Goal: Task Accomplishment & Management: Complete application form

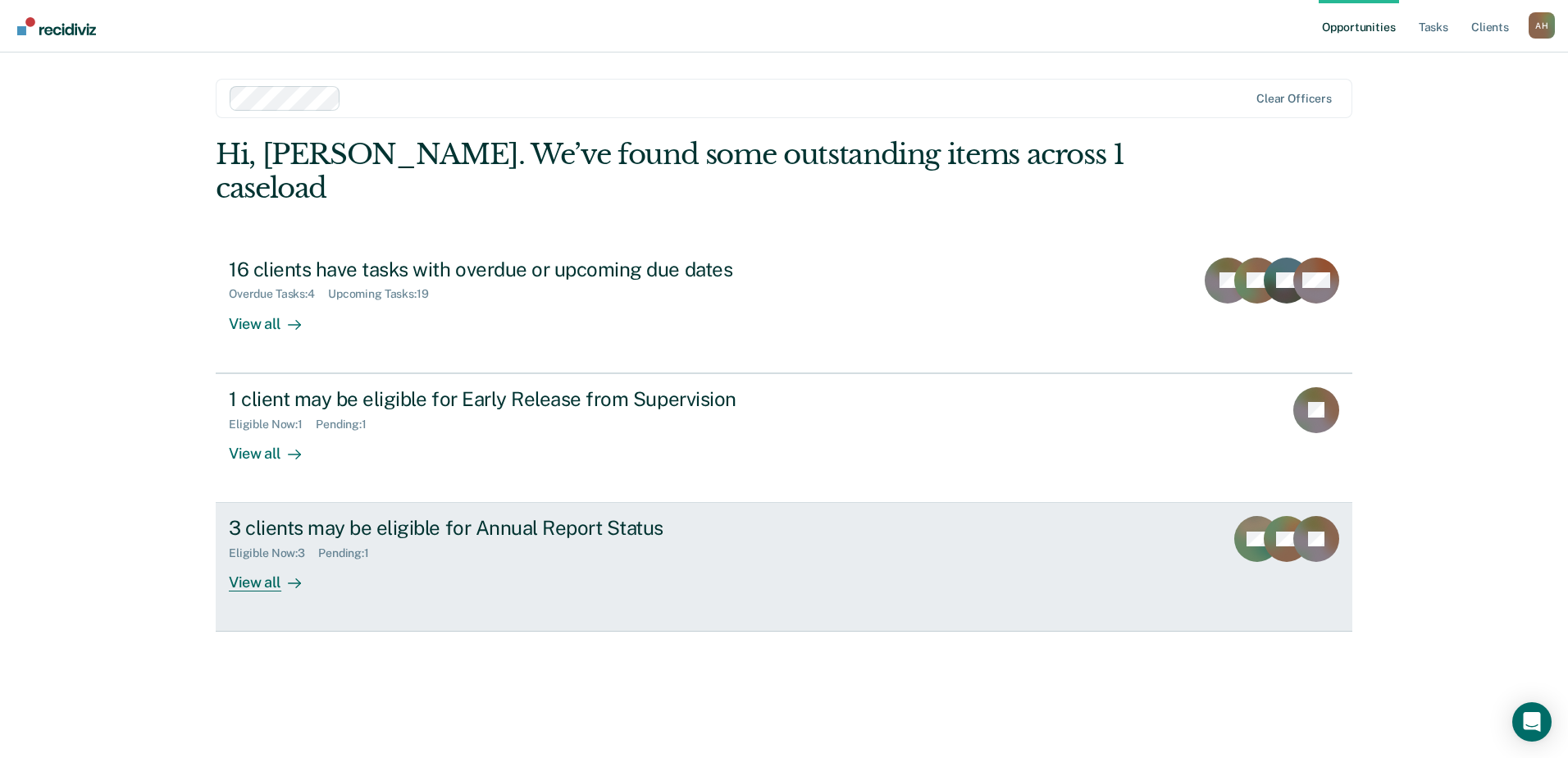
click at [253, 560] on div "View all" at bounding box center [274, 576] width 92 height 32
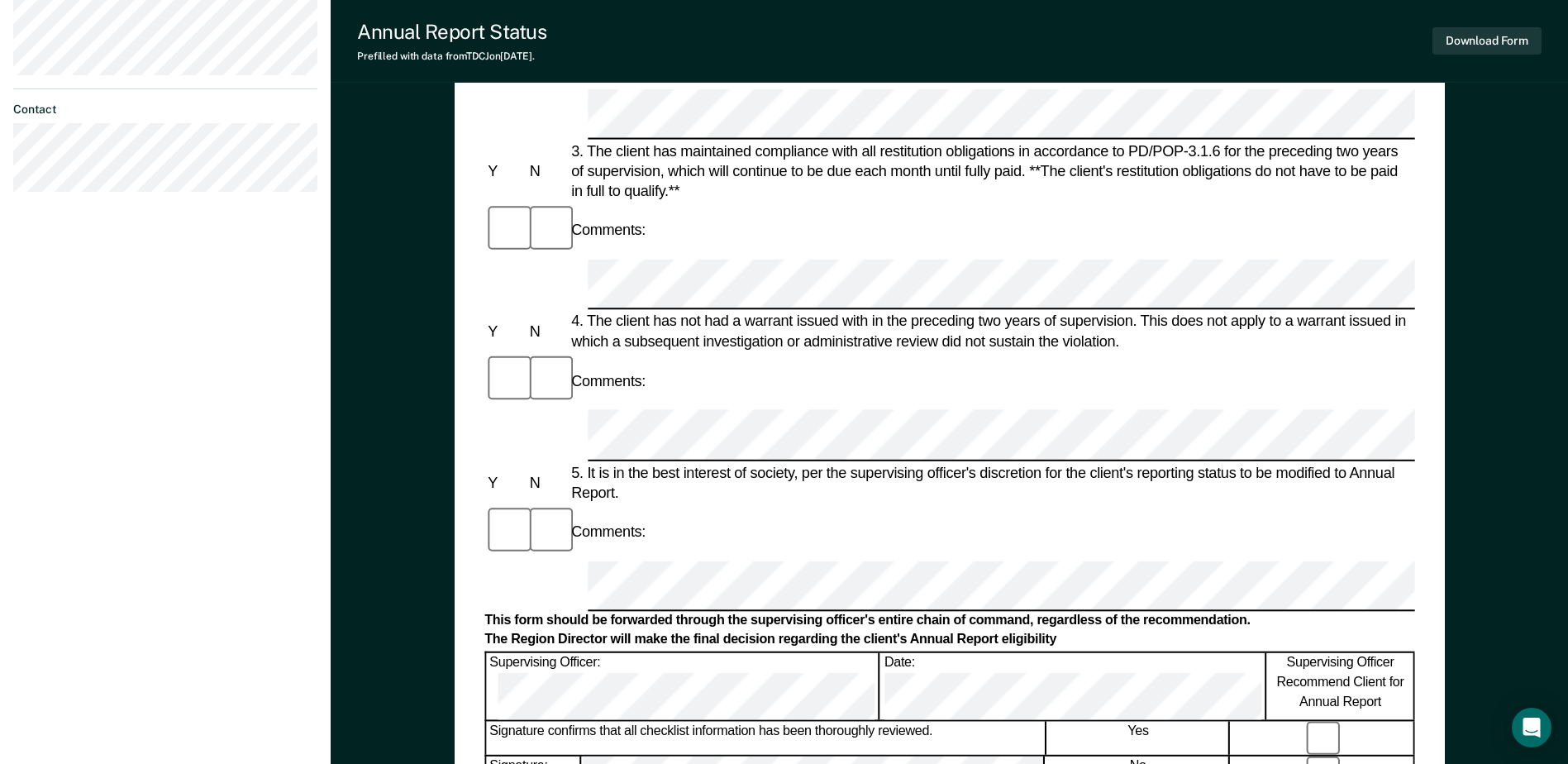
scroll to position [544, 0]
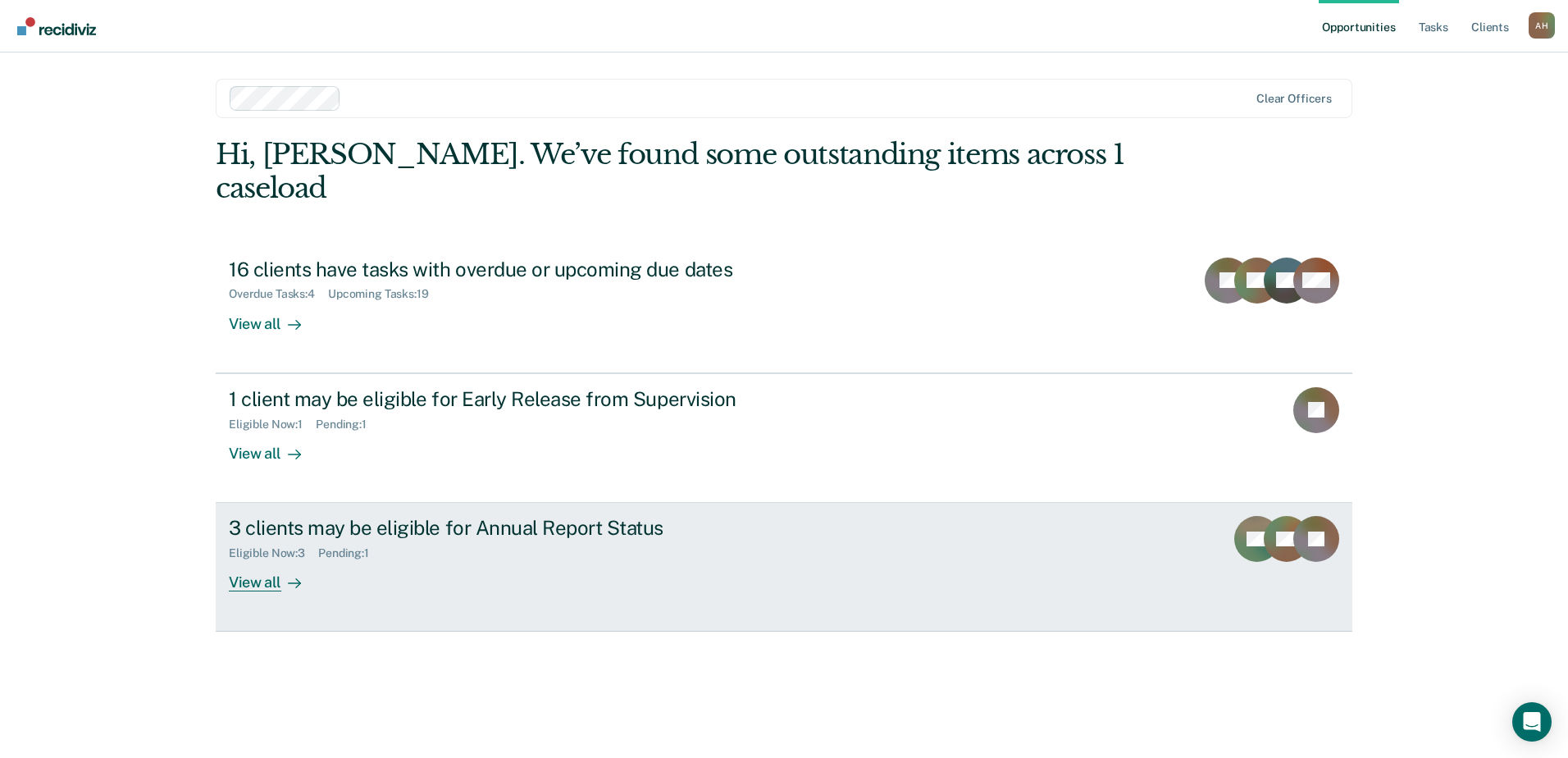
click at [242, 560] on div "View all" at bounding box center [274, 576] width 92 height 32
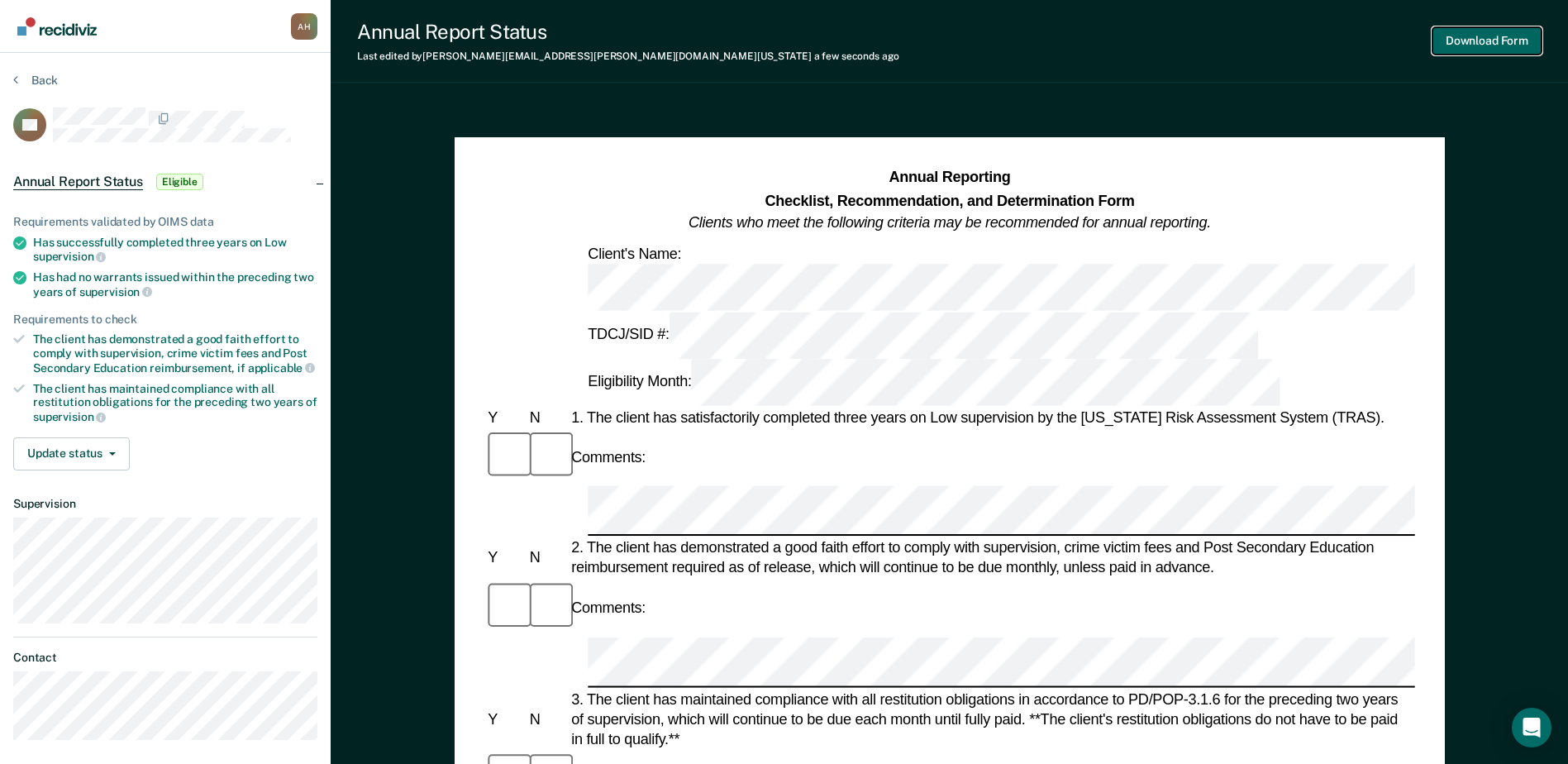
click at [1497, 37] on button "Download Form" at bounding box center [1488, 40] width 109 height 27
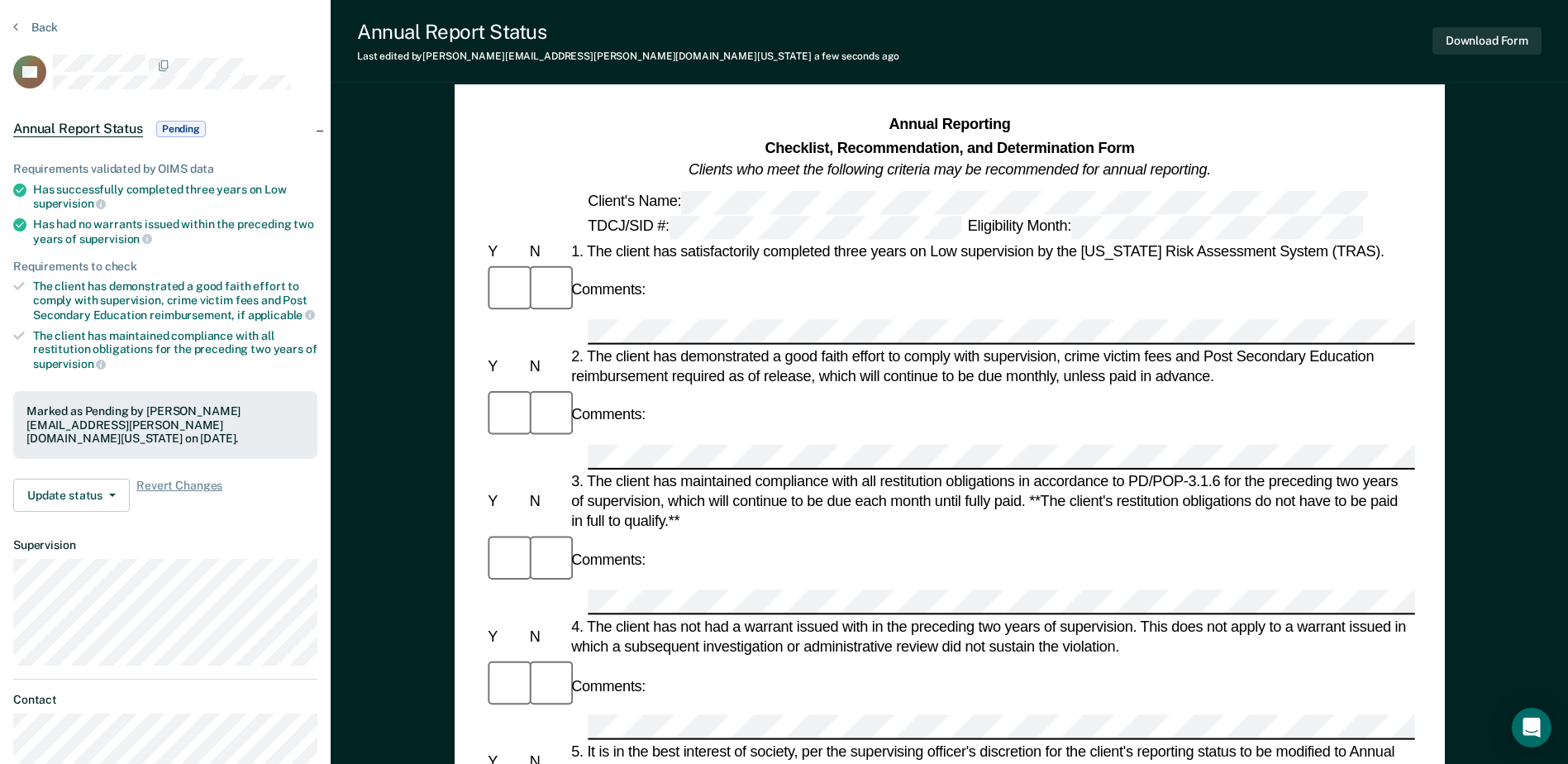
scroll to position [82, 0]
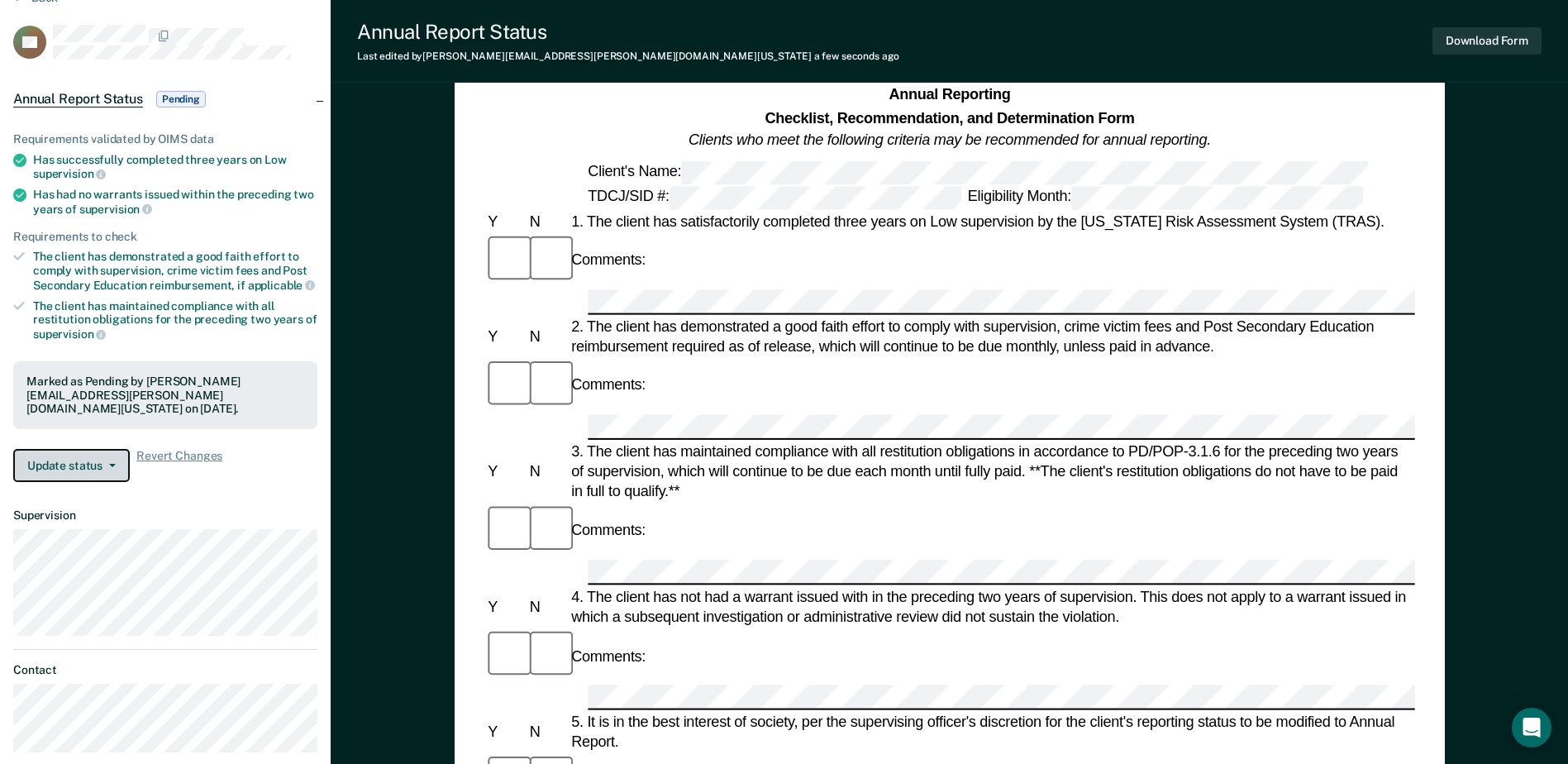
click at [110, 449] on button "Update status" at bounding box center [71, 465] width 116 height 33
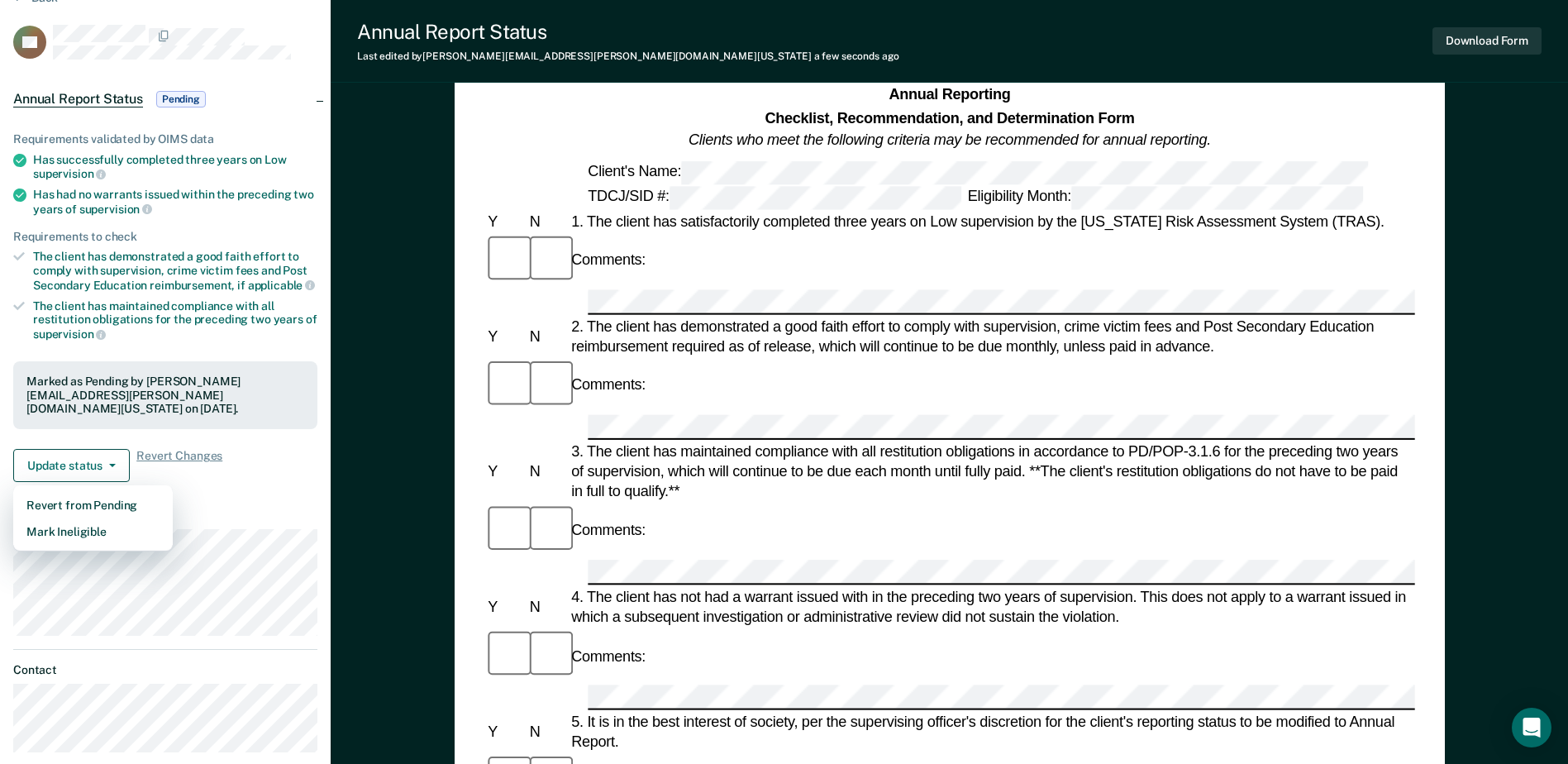
click at [289, 452] on div "Update status Revert from Pending Mark Ineligible Revert Changes" at bounding box center [165, 465] width 304 height 33
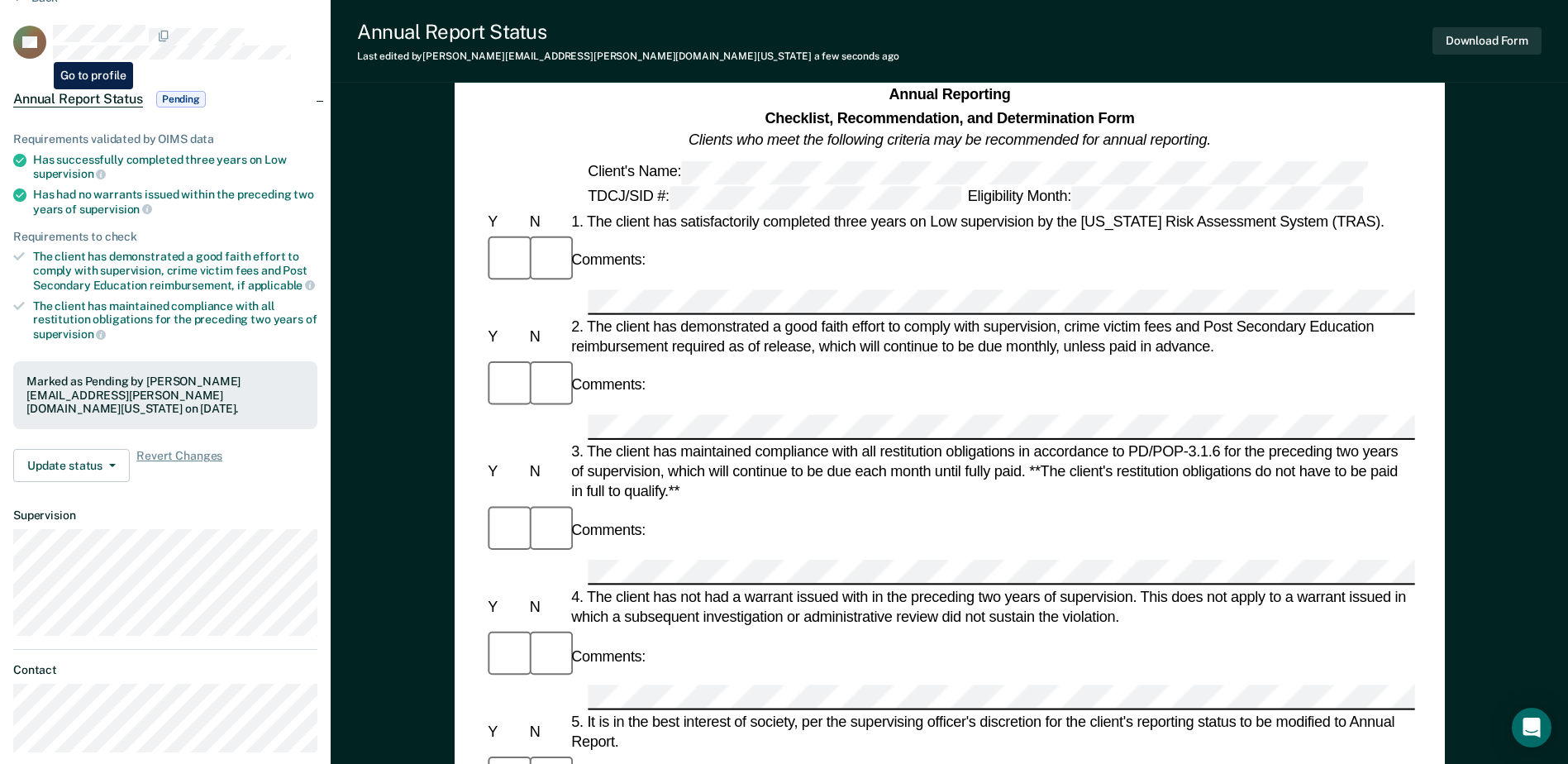
scroll to position [0, 0]
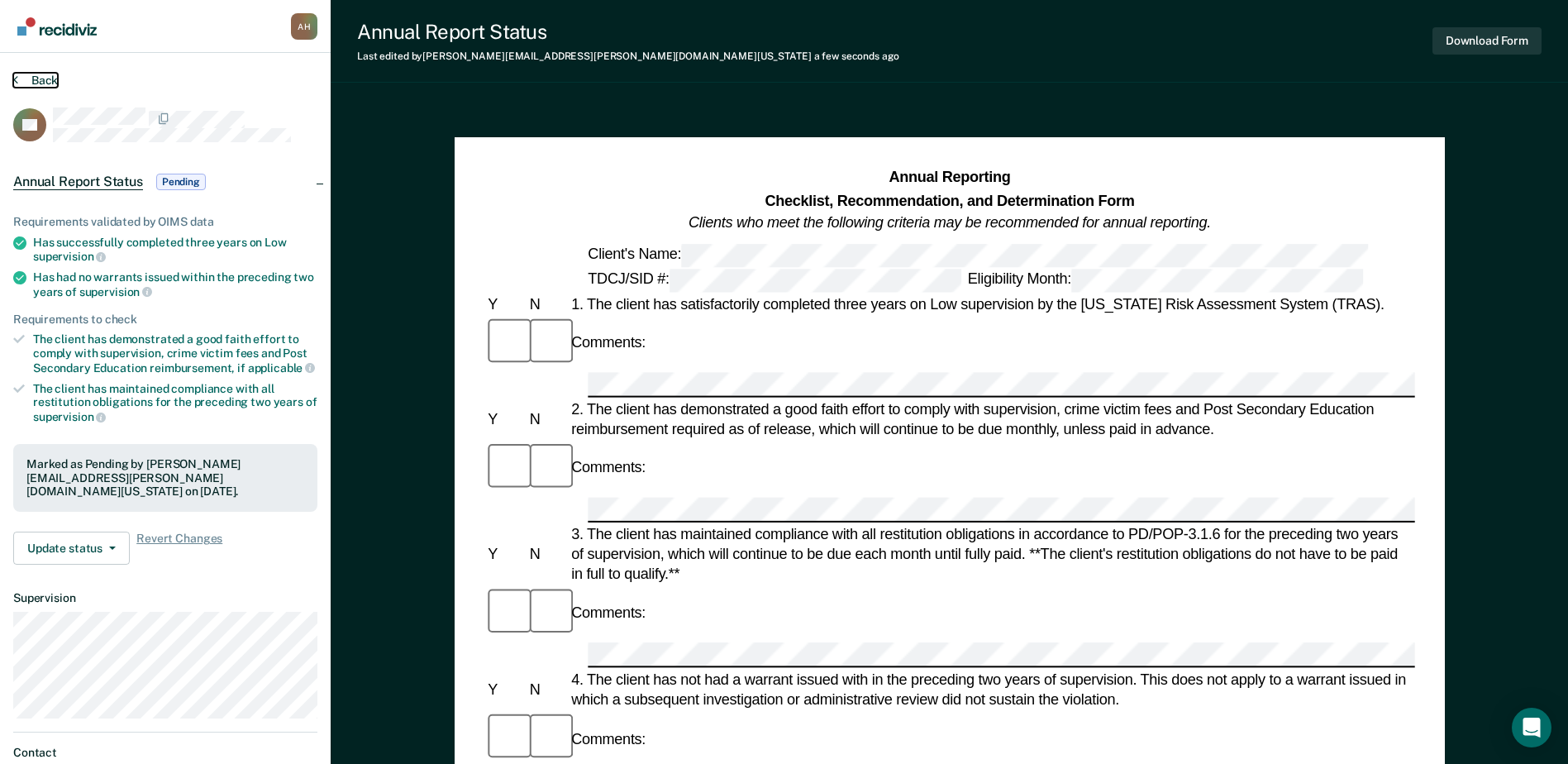
click at [32, 81] on button "Back" at bounding box center [35, 79] width 45 height 15
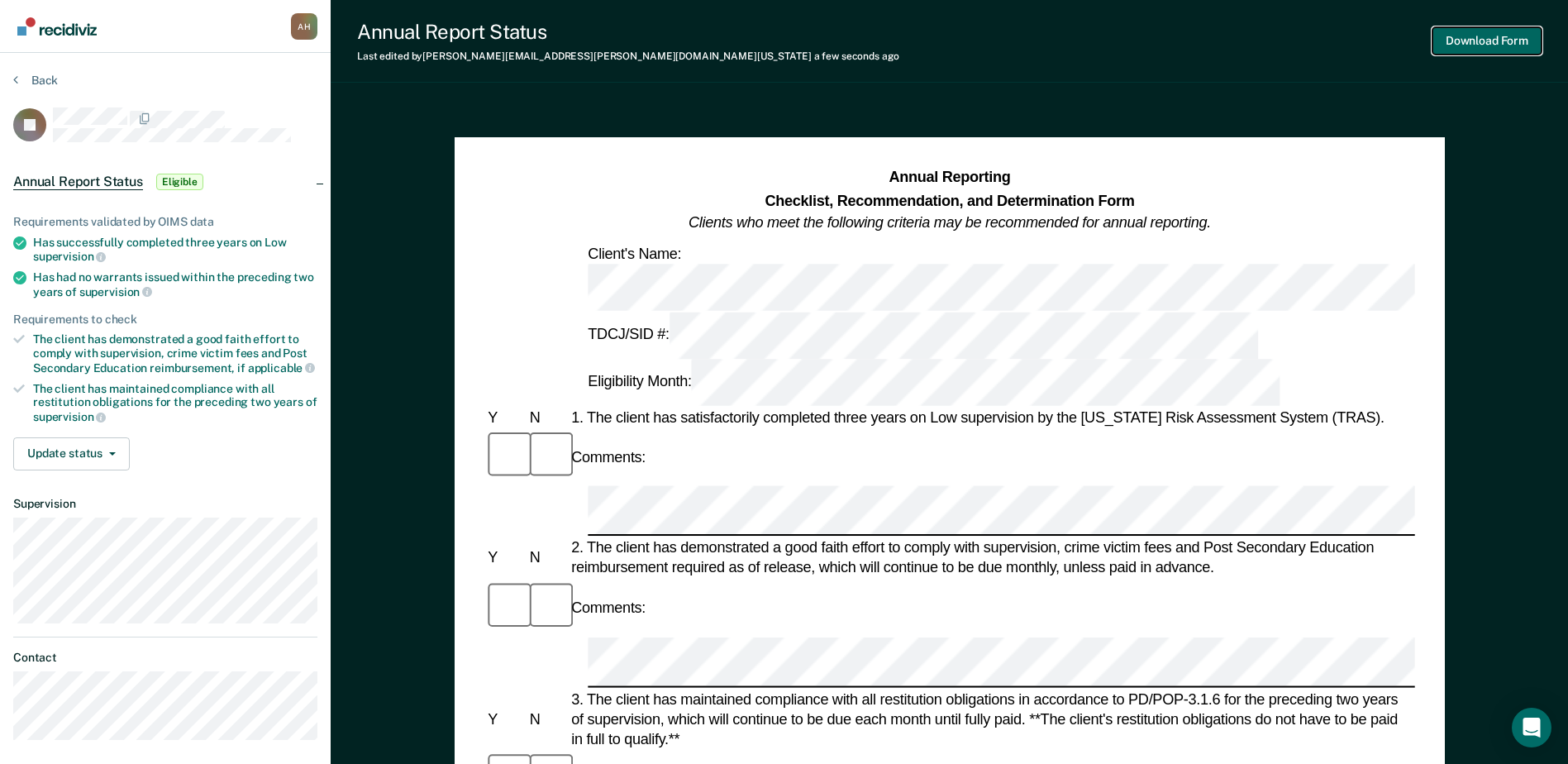
click at [1454, 42] on button "Download Form" at bounding box center [1488, 40] width 109 height 27
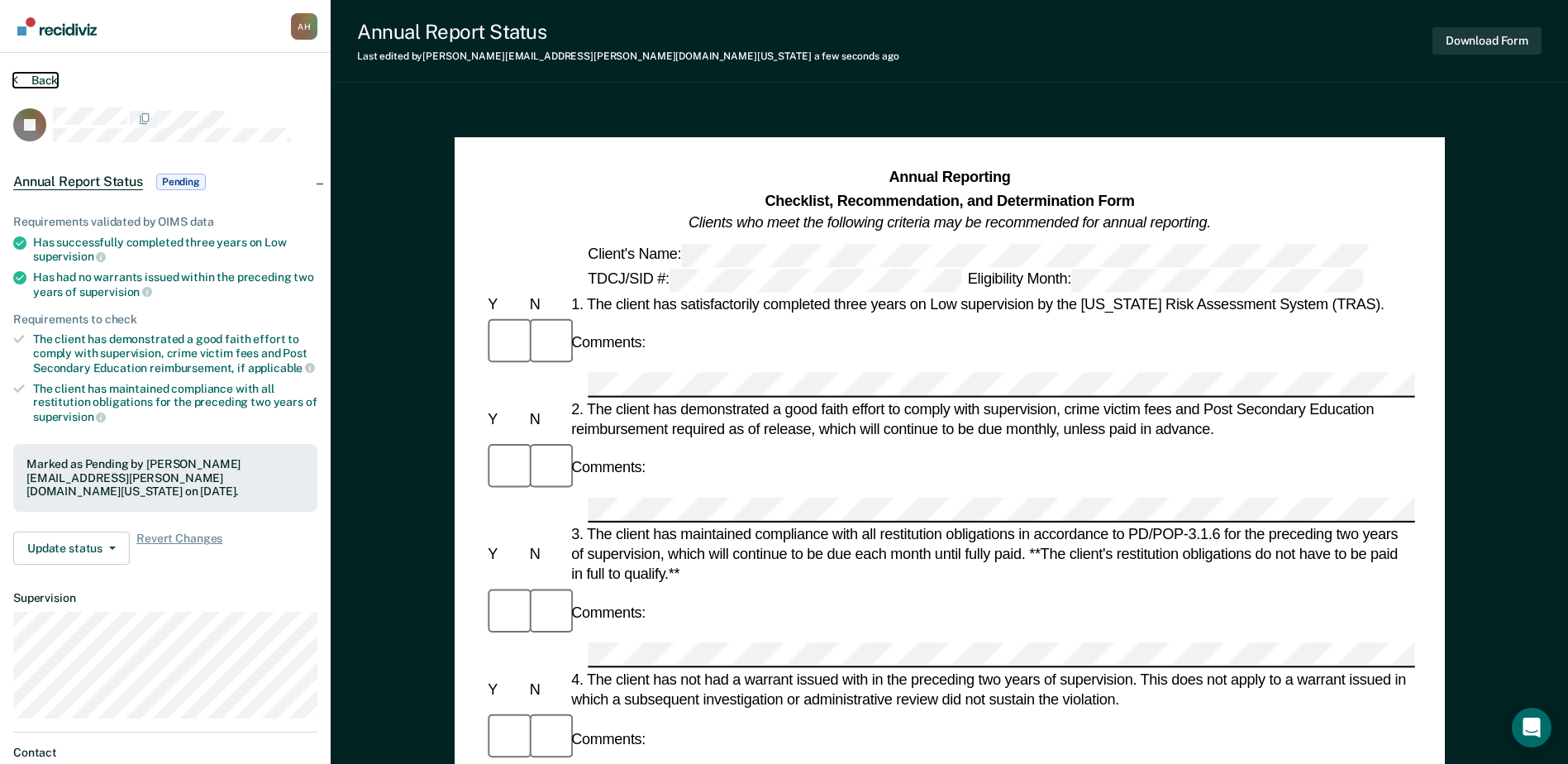
click at [27, 78] on button "Back" at bounding box center [35, 79] width 45 height 15
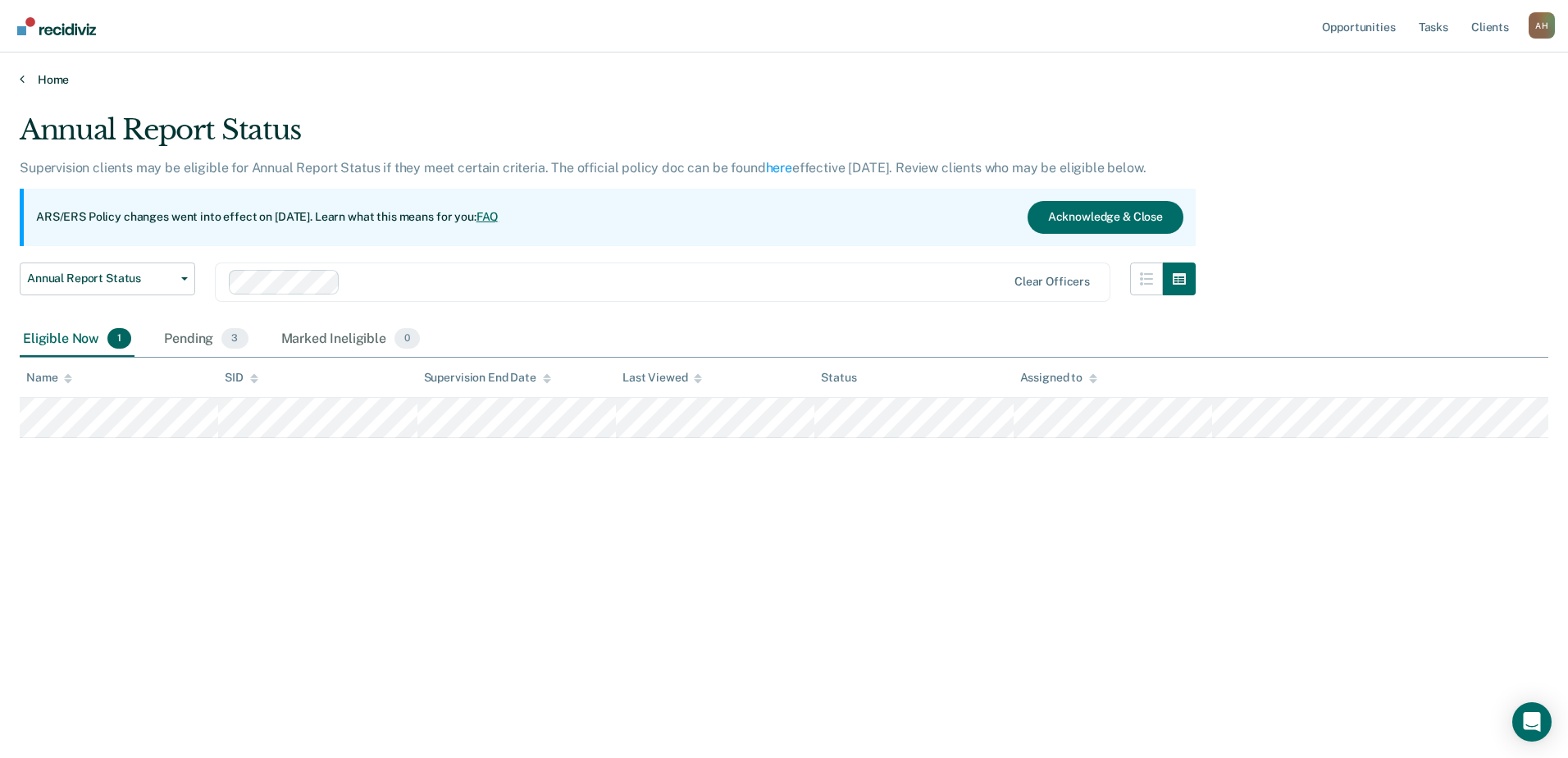
click at [36, 81] on link "Home" at bounding box center [784, 79] width 1529 height 15
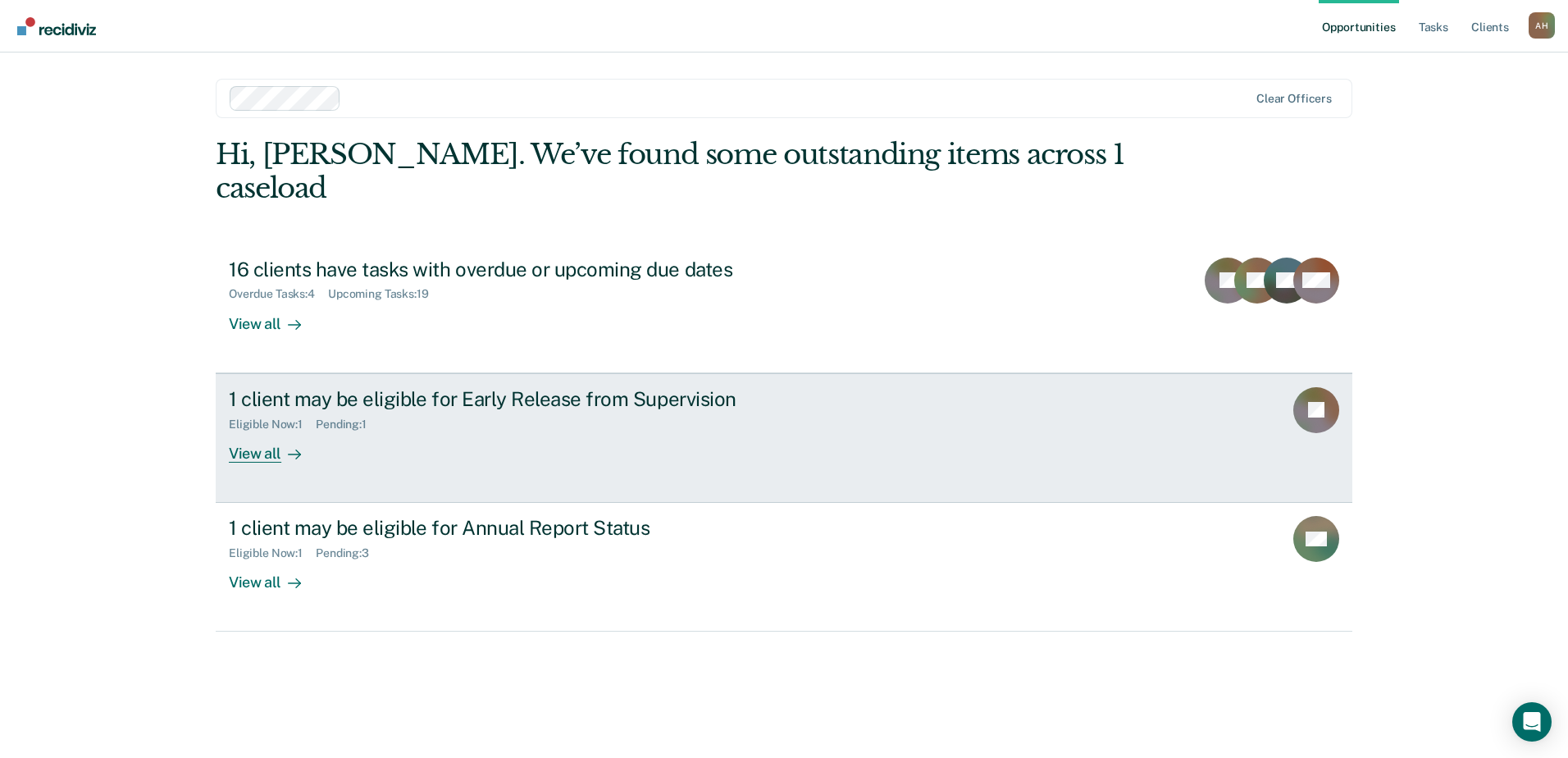
click at [251, 431] on div "View all" at bounding box center [274, 447] width 92 height 32
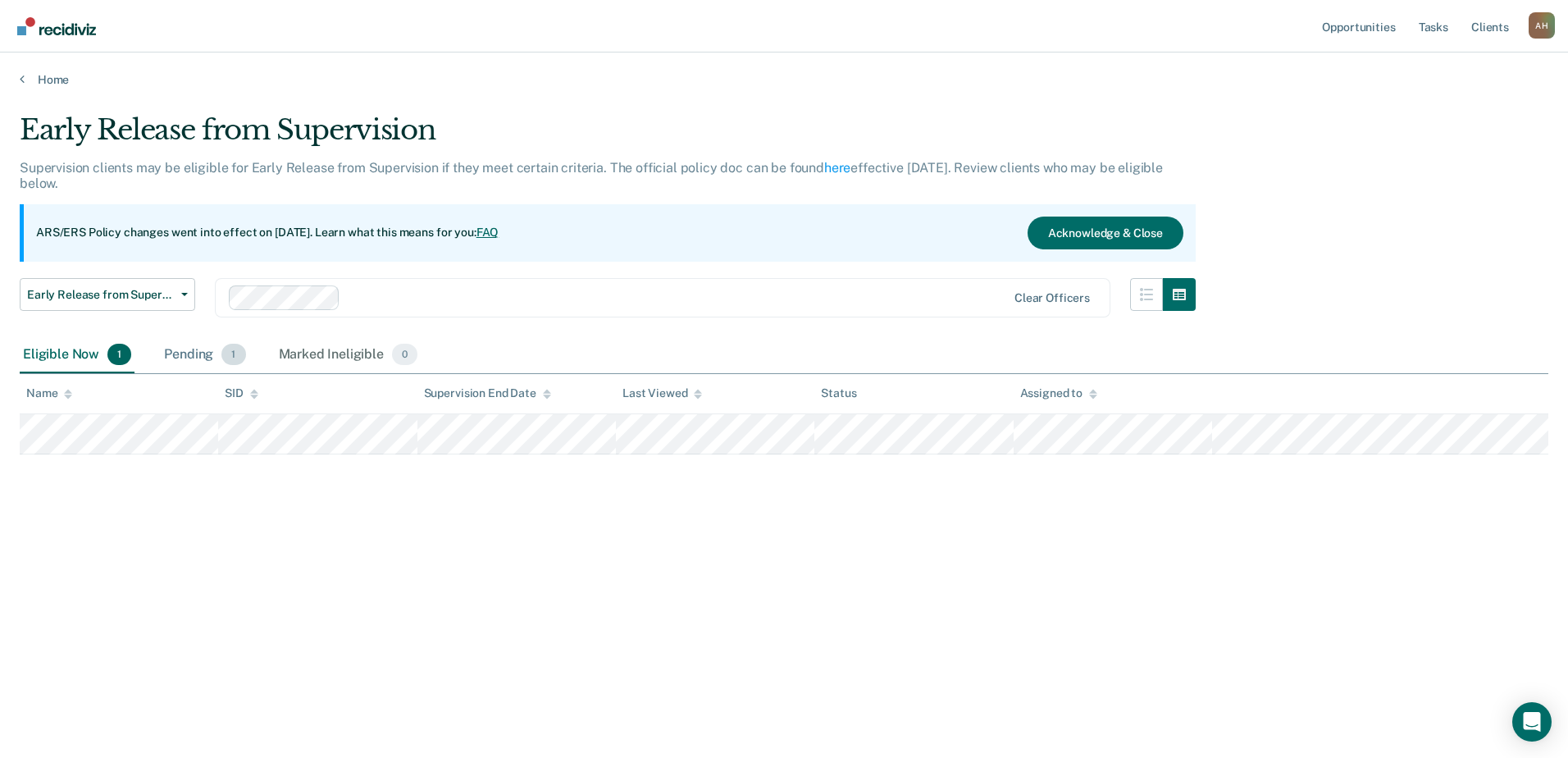
click at [182, 354] on div "Pending 1" at bounding box center [204, 355] width 88 height 36
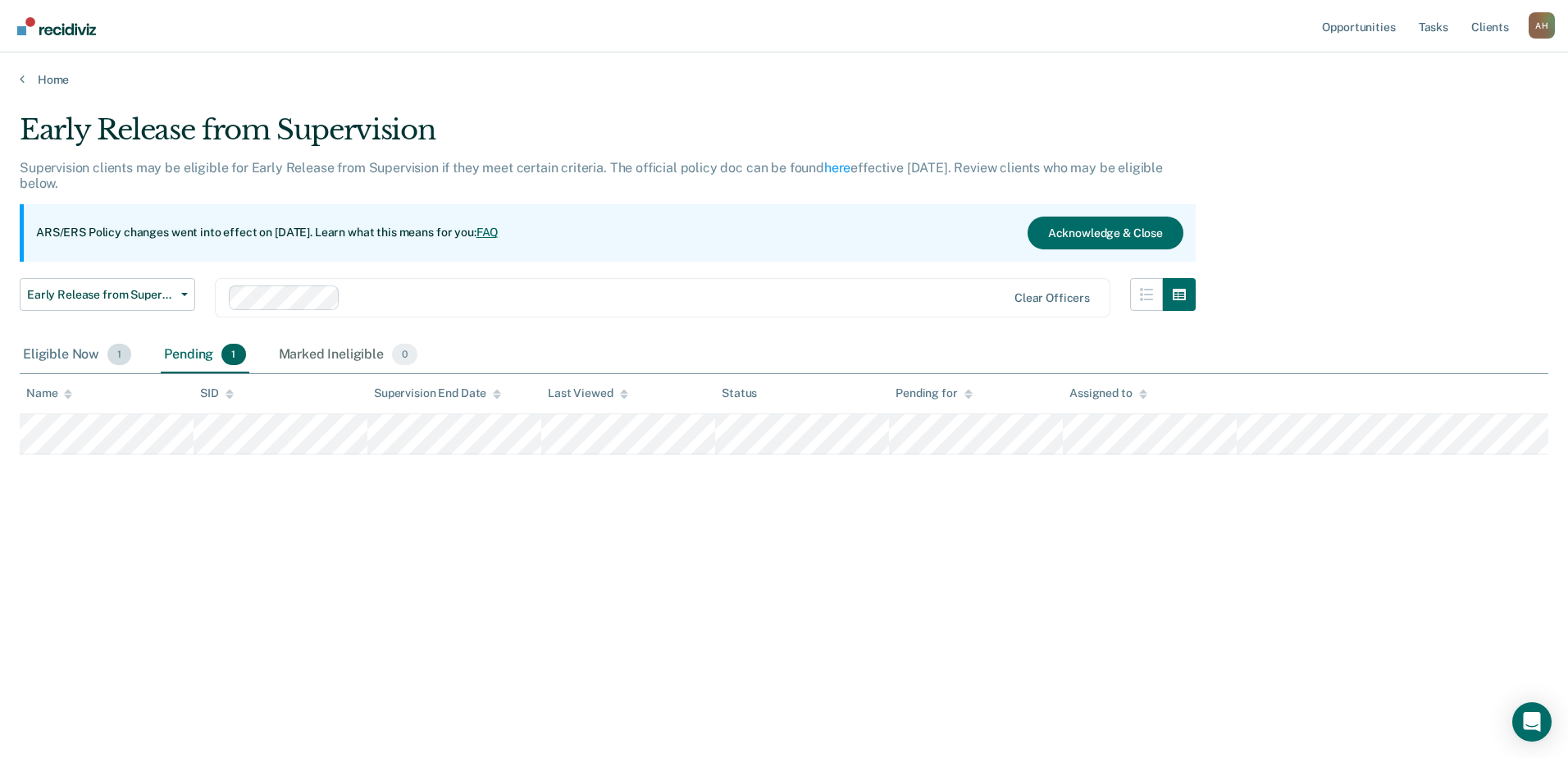
click at [69, 354] on div "Eligible Now 1" at bounding box center [77, 355] width 114 height 36
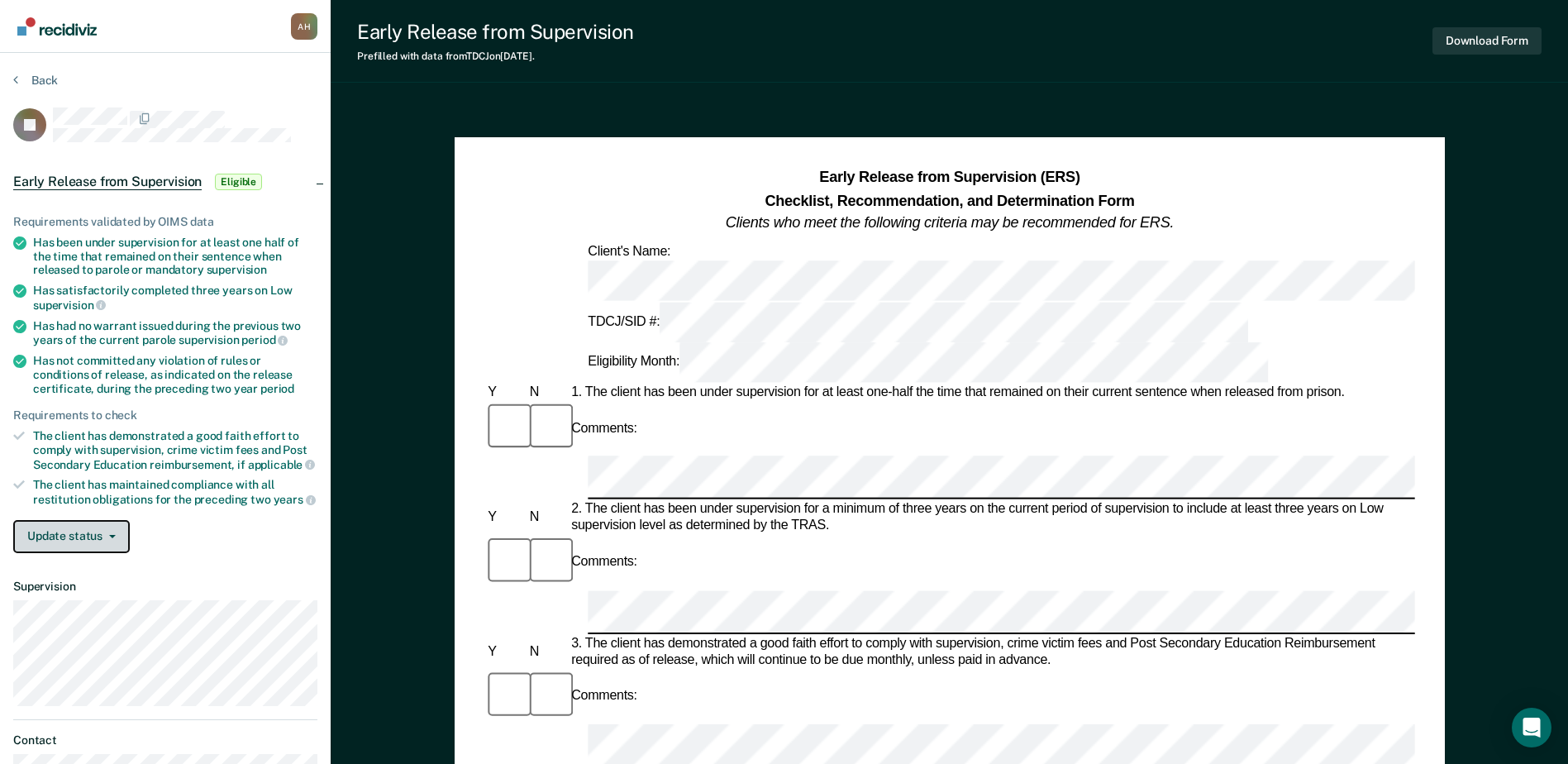
click at [115, 532] on button "Update status" at bounding box center [71, 535] width 116 height 33
click at [292, 555] on div "Requirements validated by OIMS data Has been under supervision for at least one…" at bounding box center [165, 378] width 331 height 378
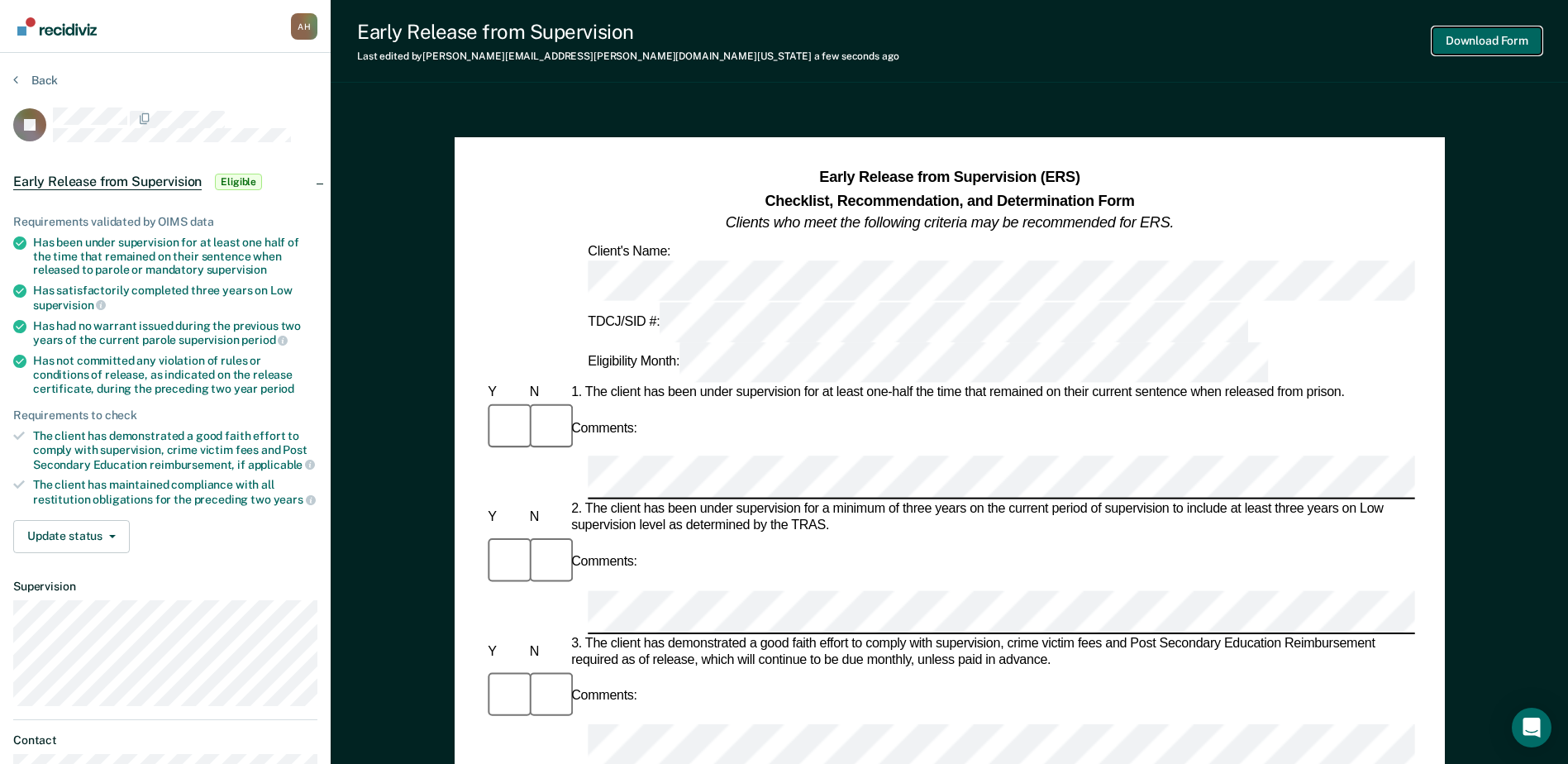
click at [1467, 39] on button "Download Form" at bounding box center [1488, 40] width 109 height 27
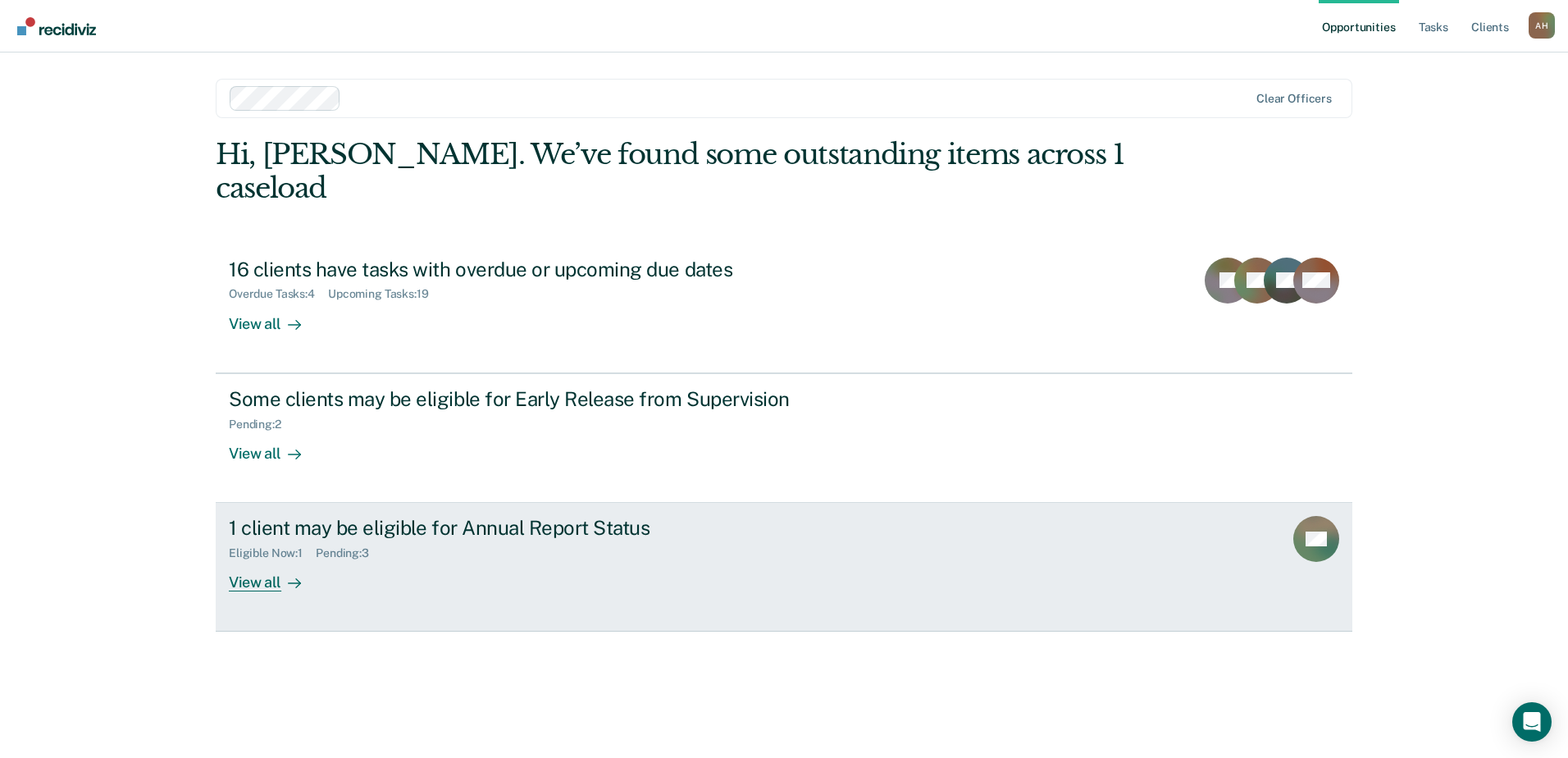
click at [243, 560] on div "View all" at bounding box center [274, 576] width 92 height 32
